Goal: Information Seeking & Learning: Find specific fact

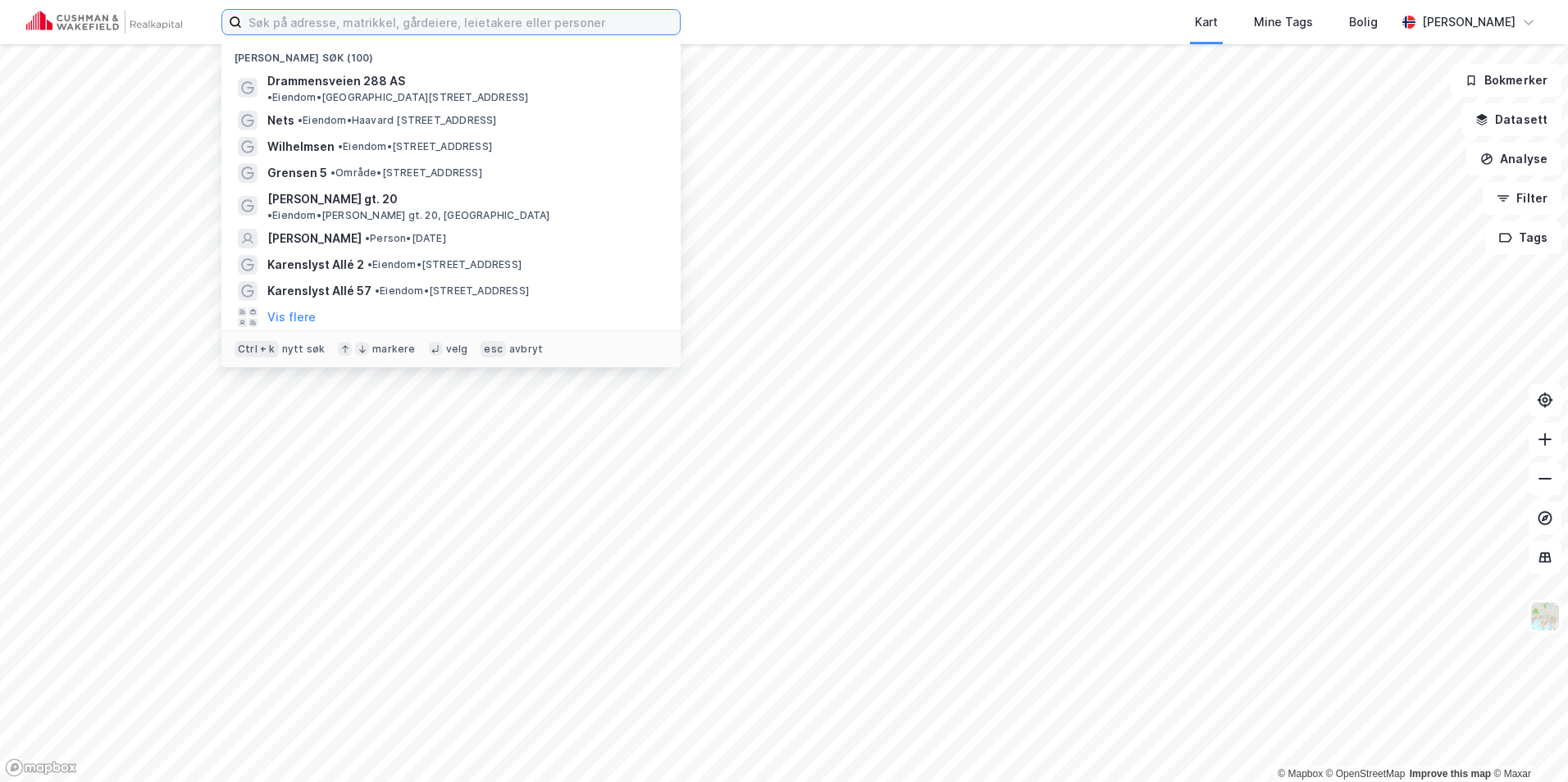
click at [324, 17] on input at bounding box center [461, 22] width 438 height 24
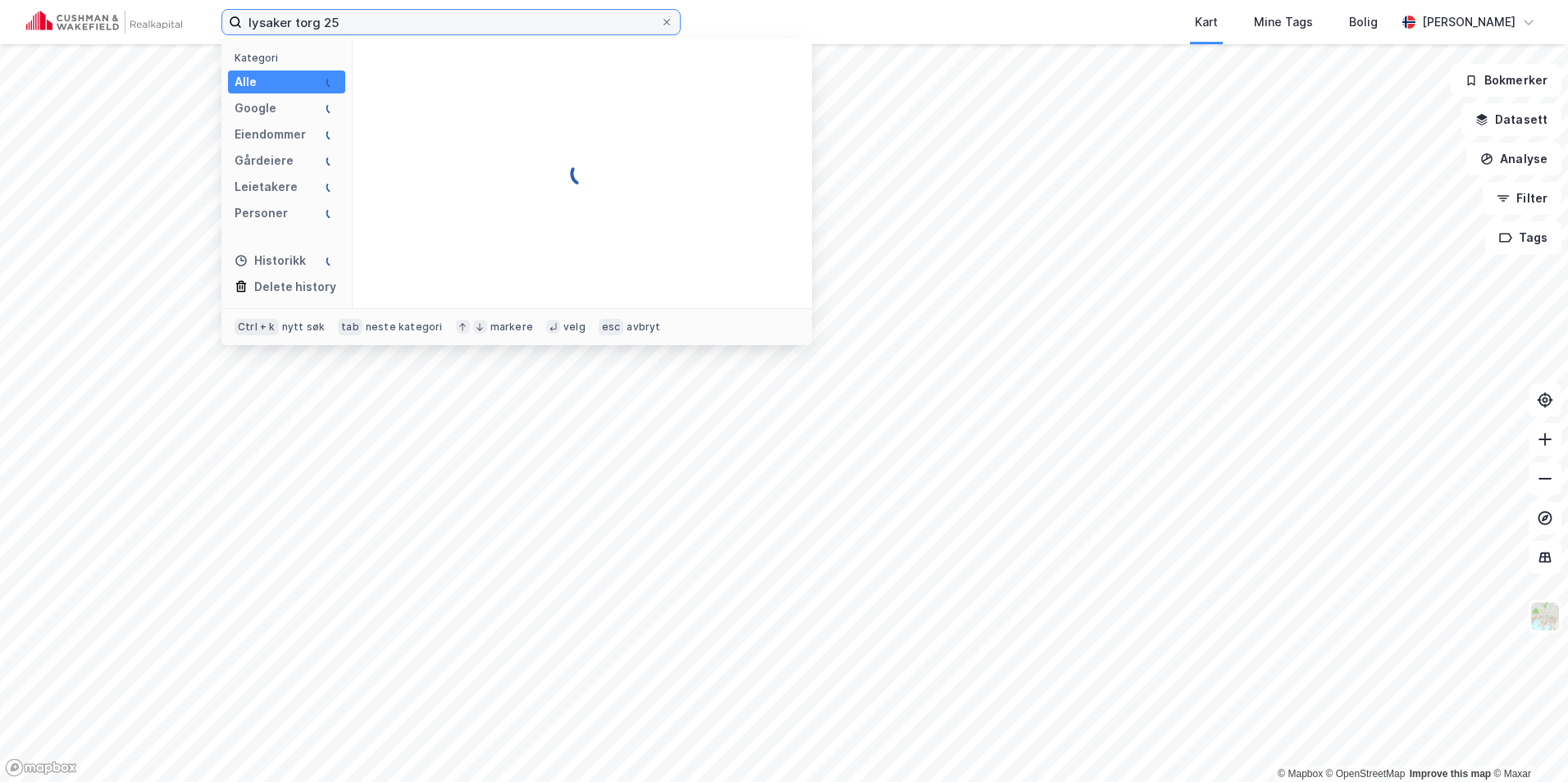
type input "lysaker torg 25"
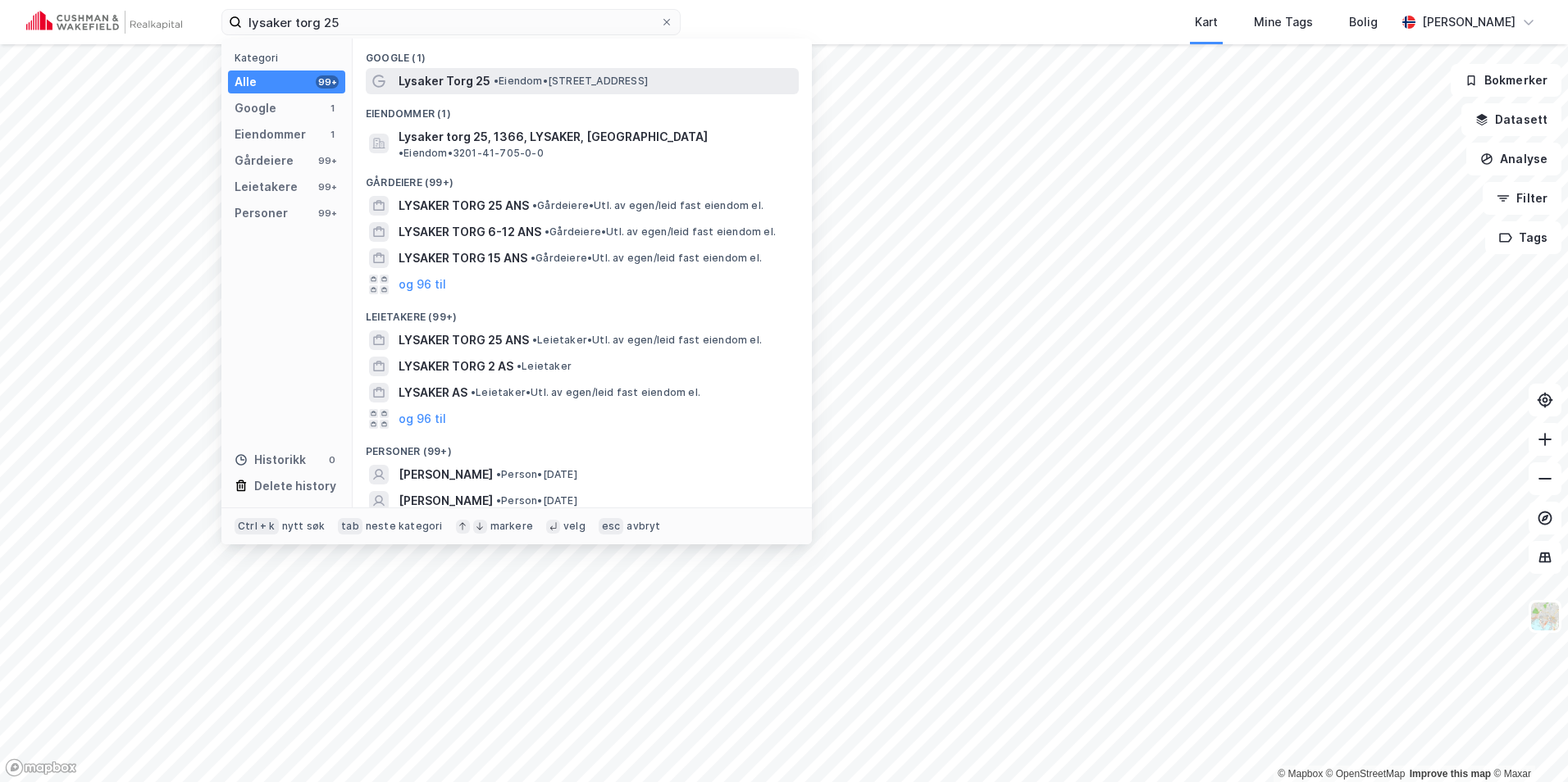
click at [497, 78] on span "•" at bounding box center [496, 80] width 5 height 12
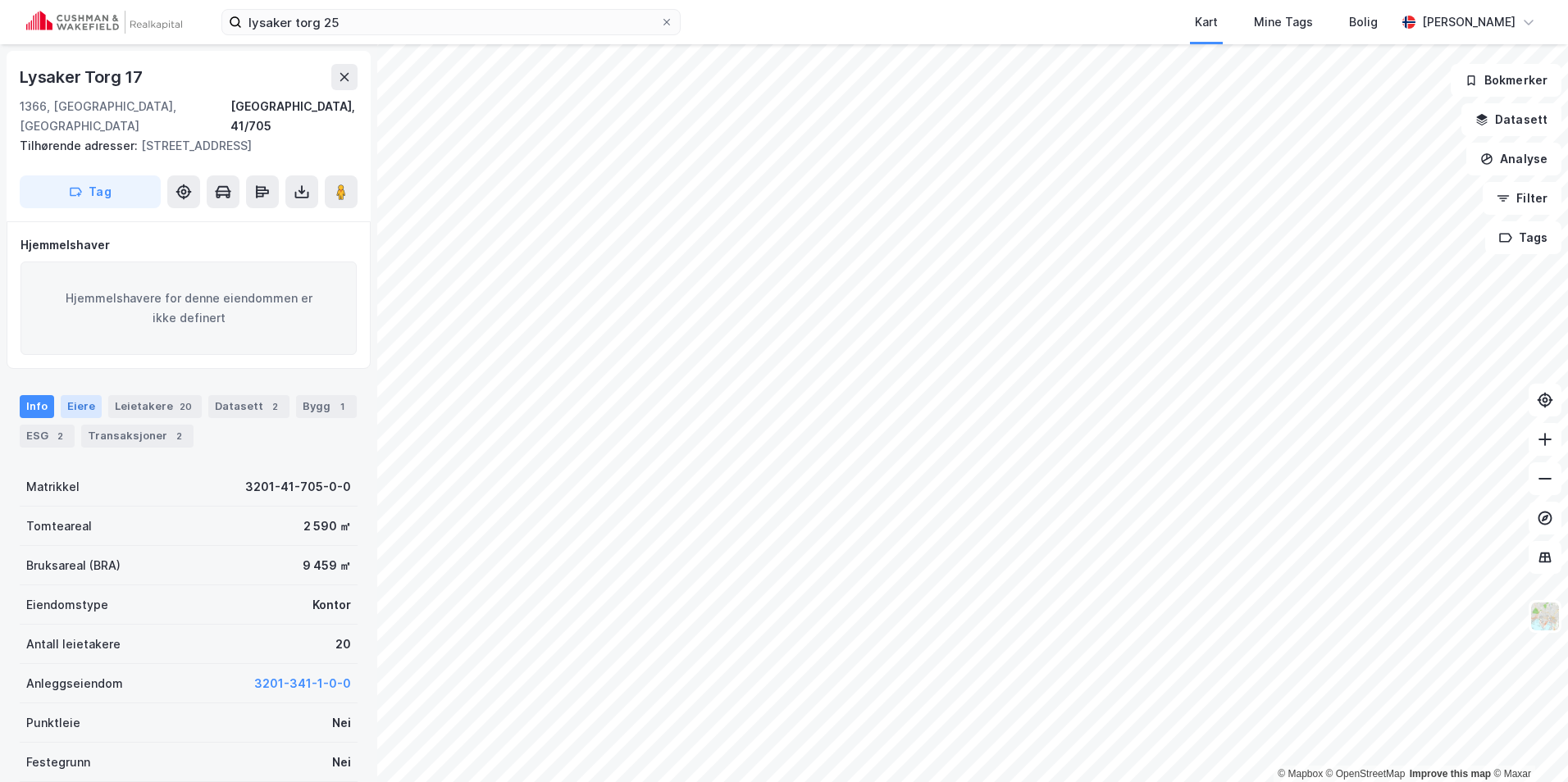
click at [81, 407] on div "Eiere" at bounding box center [81, 406] width 41 height 23
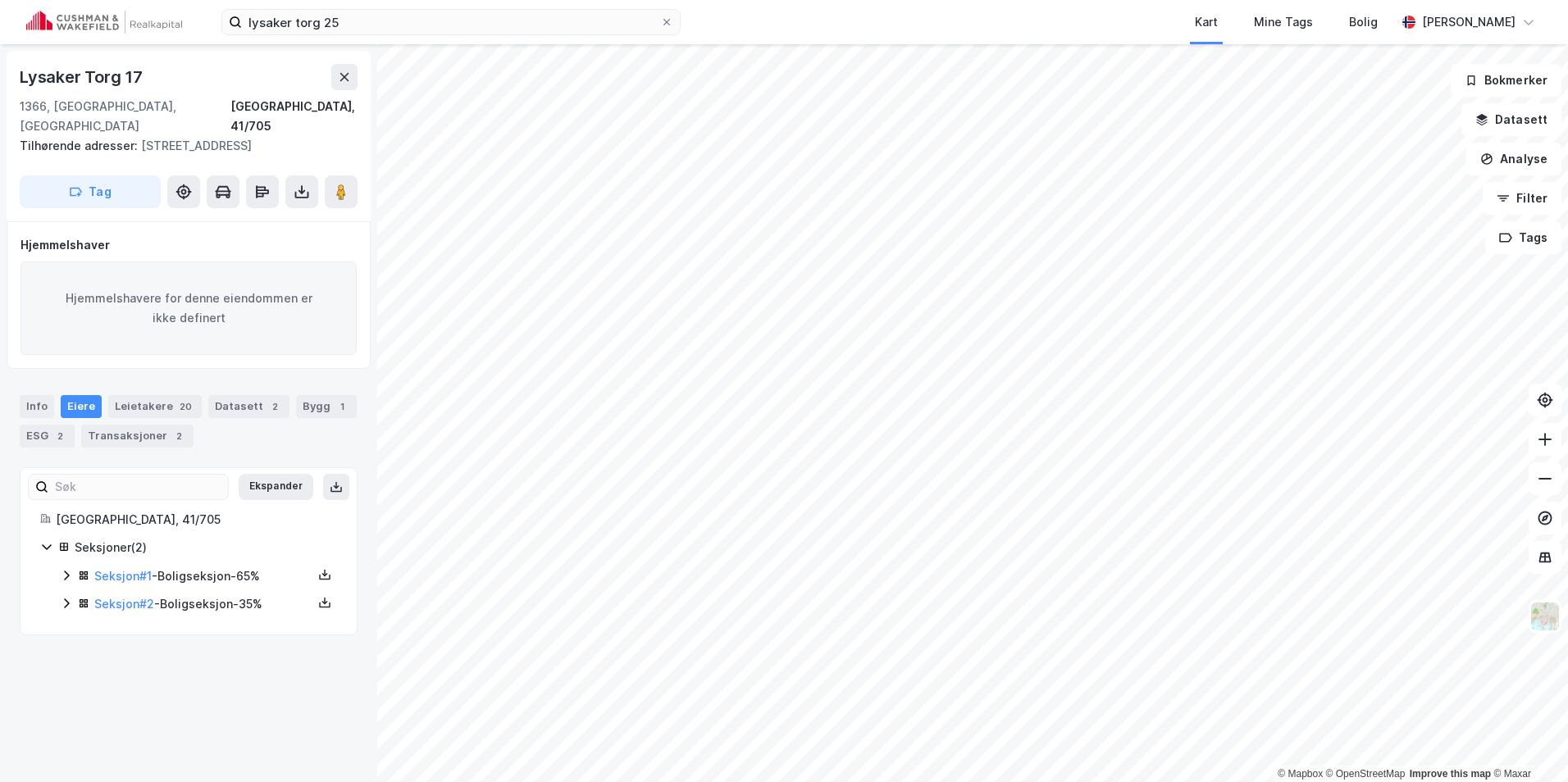
click at [59, 583] on div "Seksjoner ( 2 ) Seksjon # 1 - Boligseksjon - 65% Seksjon # 2 - Boligseksjon - 3…" at bounding box center [188, 577] width 296 height 78
click at [67, 581] on icon at bounding box center [66, 576] width 13 height 13
click at [71, 624] on icon at bounding box center [66, 631] width 13 height 13
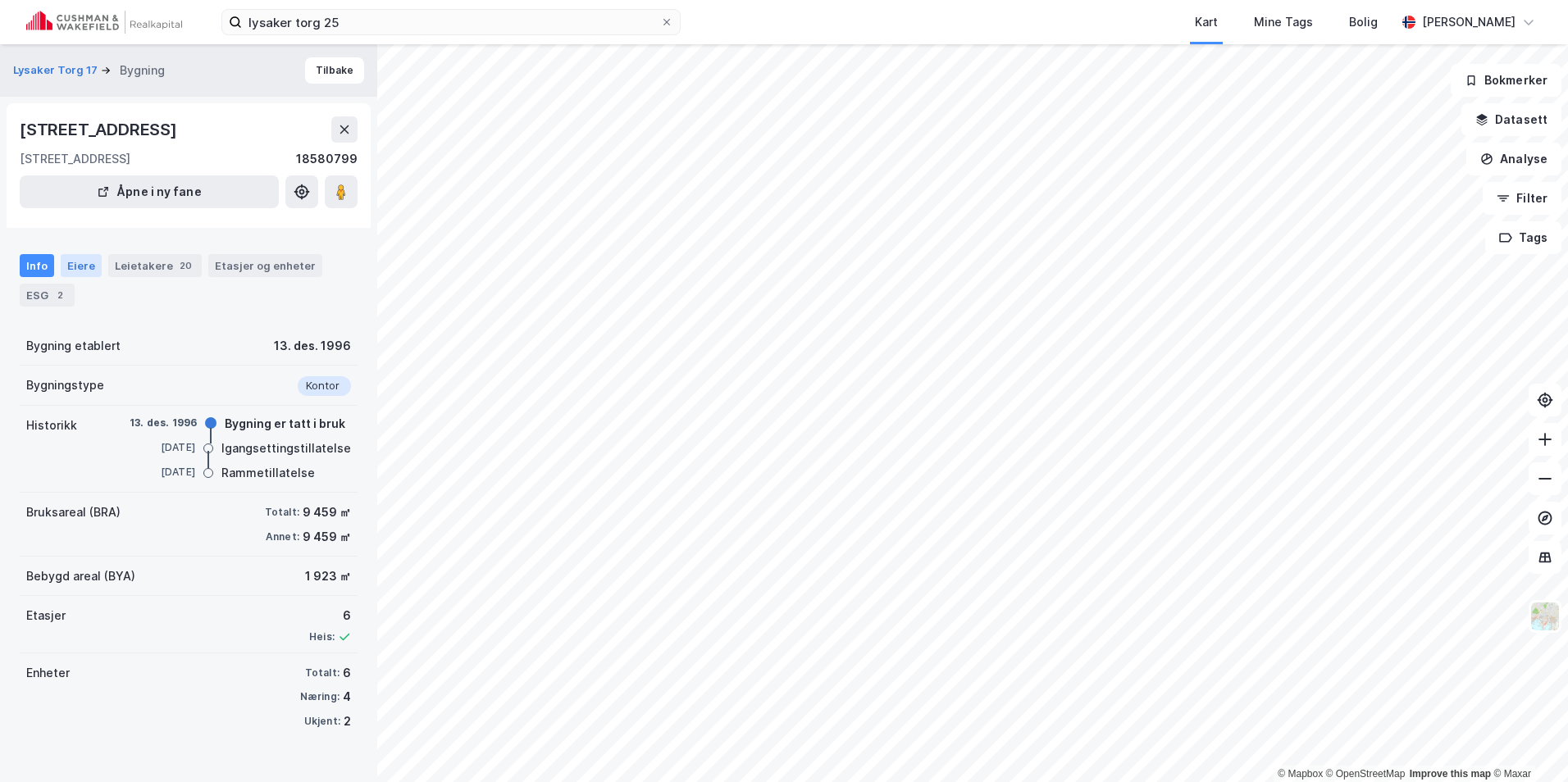
click at [81, 271] on div "Eiere" at bounding box center [81, 266] width 41 height 23
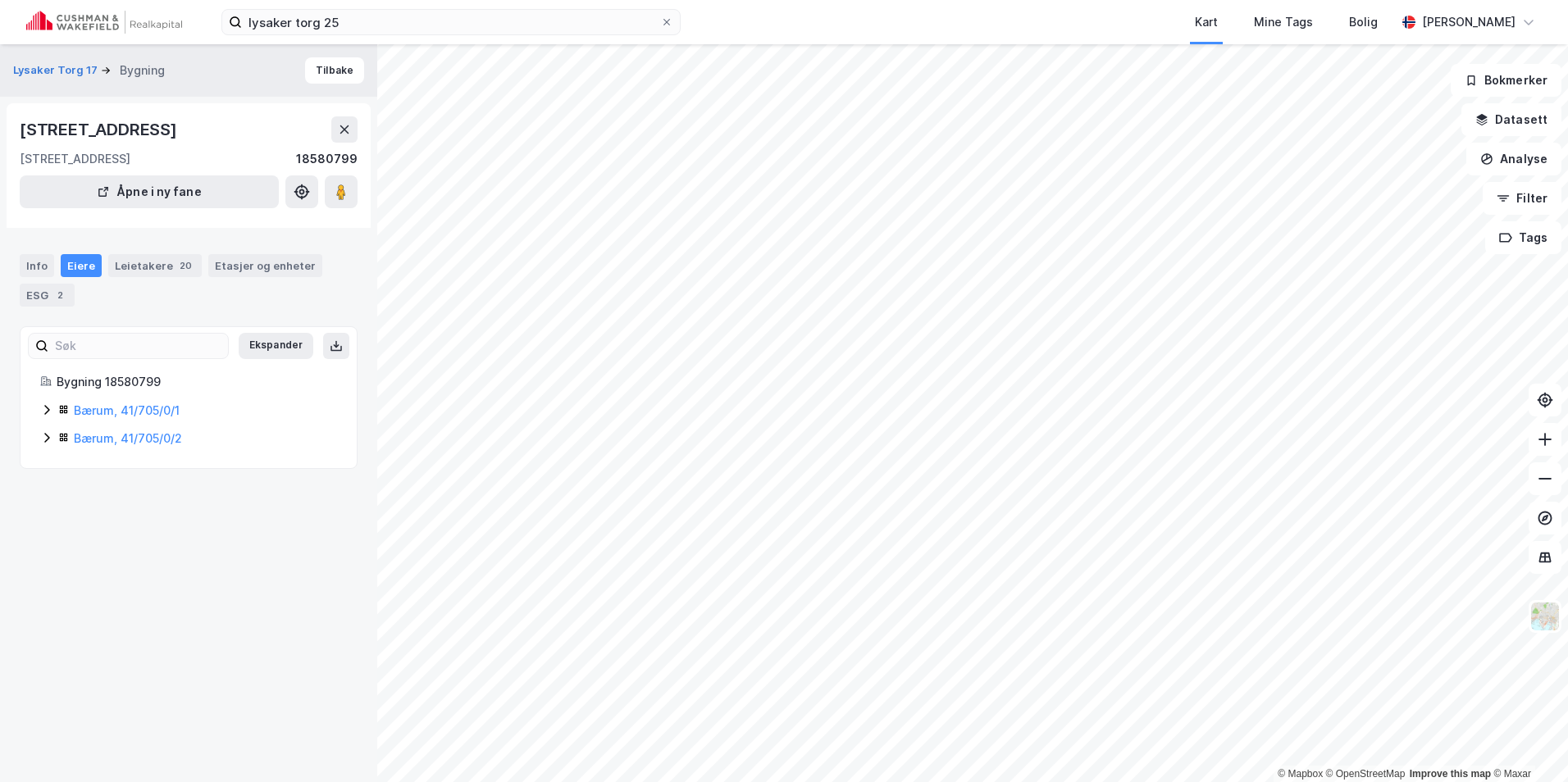
click at [49, 416] on icon at bounding box center [47, 410] width 13 height 13
click at [45, 467] on icon at bounding box center [47, 466] width 13 height 13
